Goal: Information Seeking & Learning: Compare options

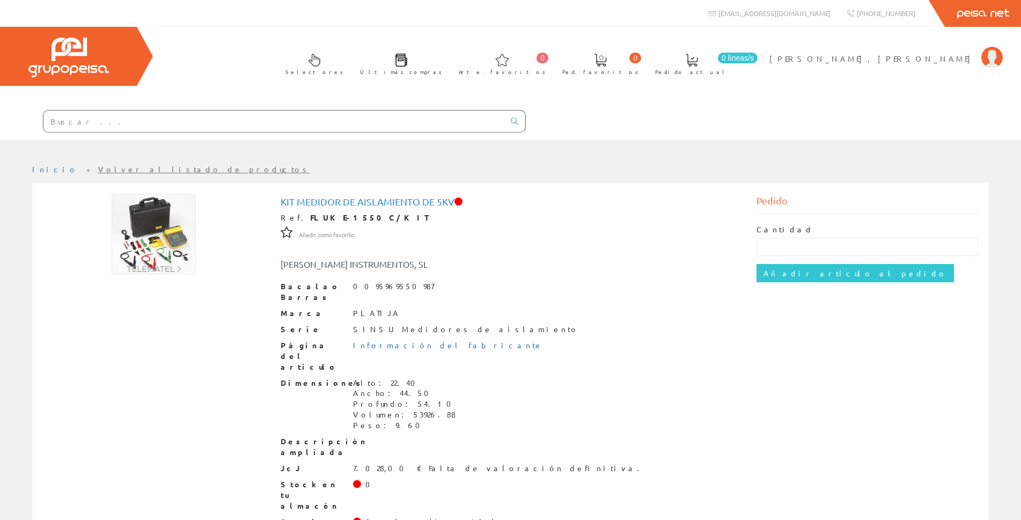
scroll to position [21, 0]
